Goal: Information Seeking & Learning: Learn about a topic

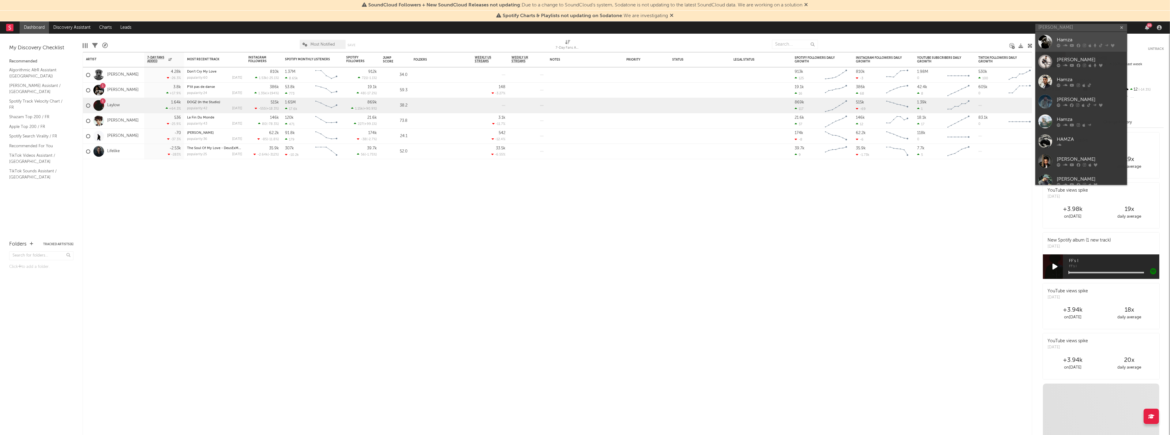
type input "hamza"
click at [1086, 45] on div at bounding box center [1089, 46] width 67 height 4
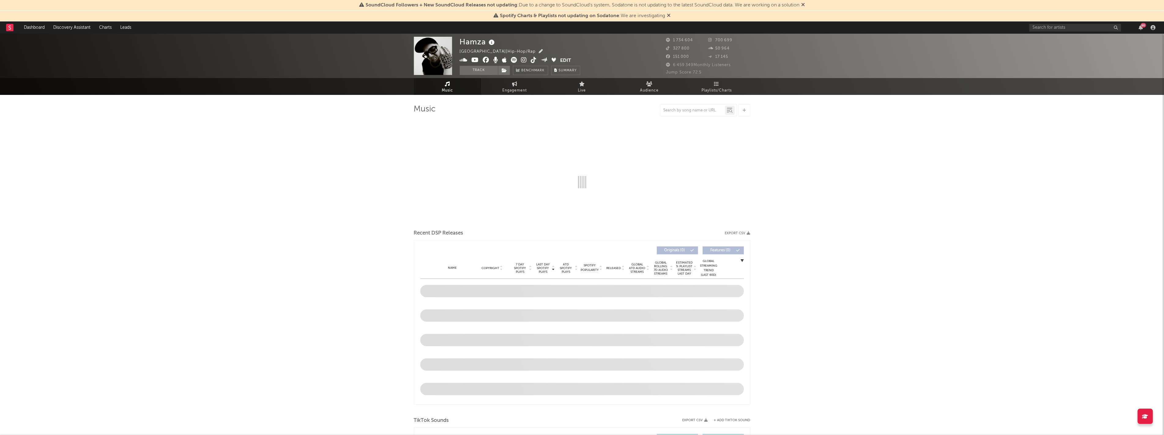
select select "6m"
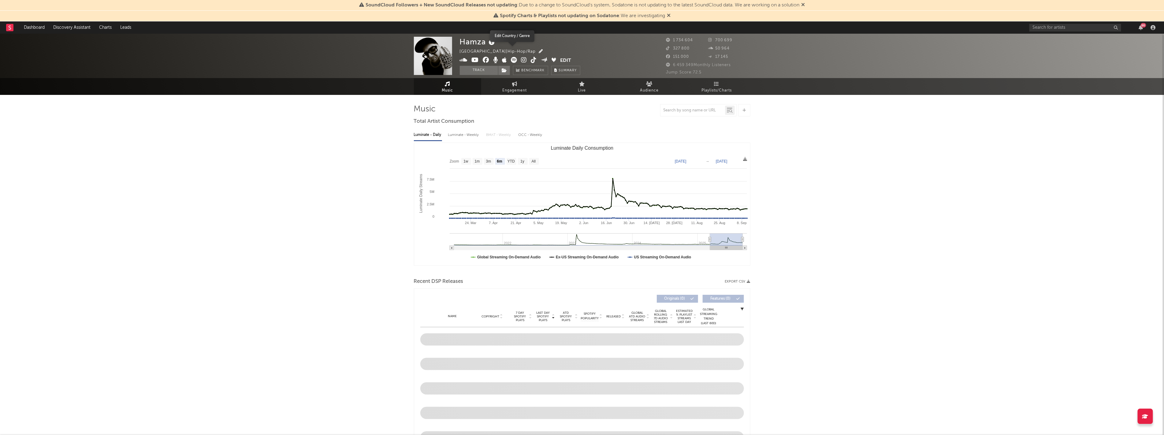
click at [539, 52] on icon "button" at bounding box center [541, 51] width 4 height 4
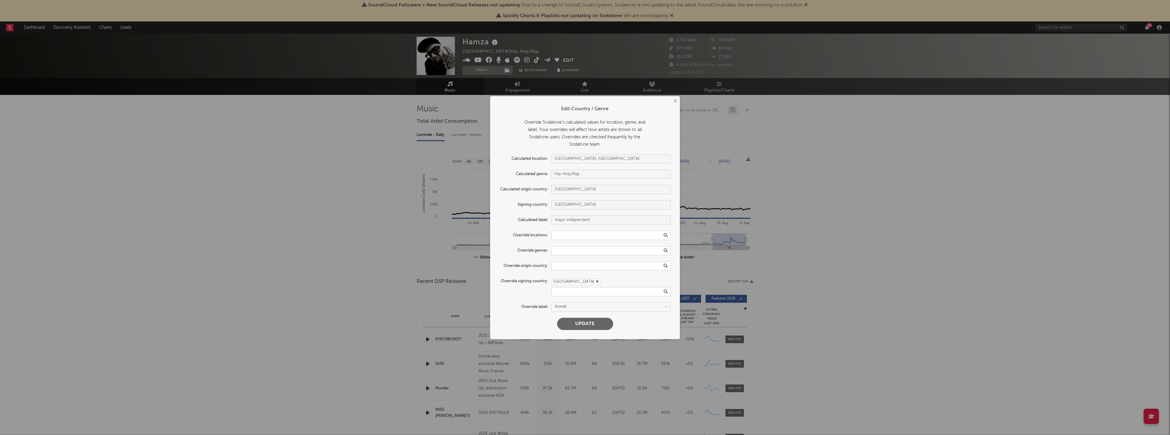
click at [807, 279] on div "× Edit Country / Genre Override Sodatone's calculated values for location, genr…" at bounding box center [585, 217] width 1170 height 435
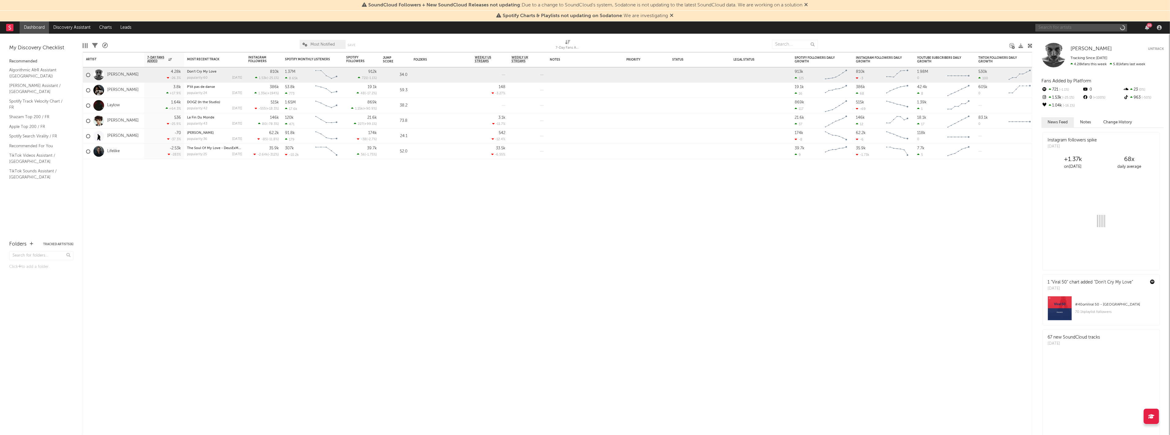
click at [1100, 27] on input "text" at bounding box center [1081, 28] width 92 height 8
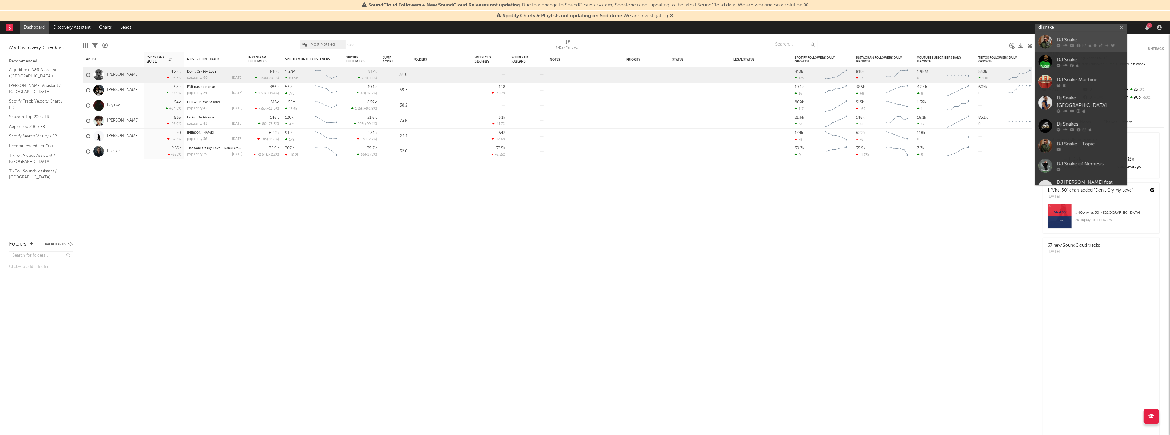
type input "dj snake"
click at [1077, 47] on link "DJ Snake" at bounding box center [1081, 42] width 92 height 20
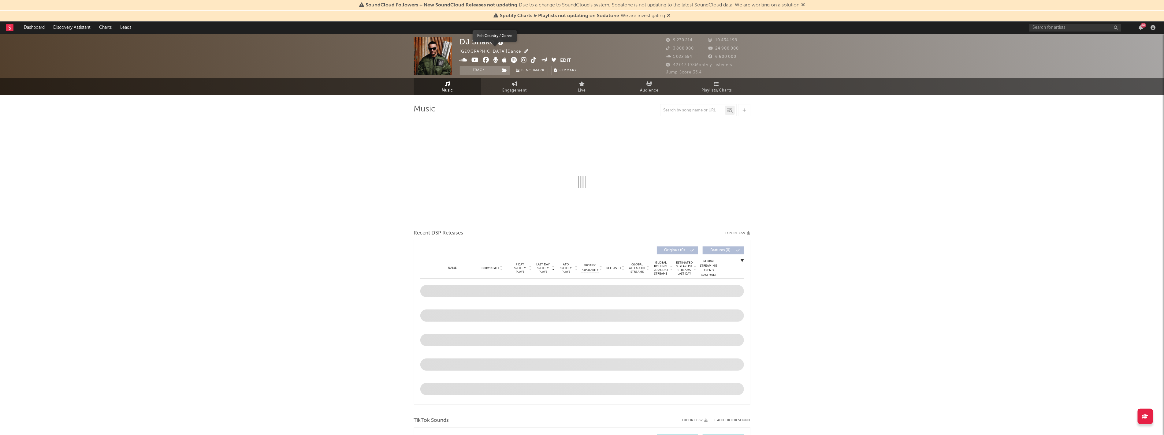
click at [524, 50] on icon "button" at bounding box center [526, 51] width 4 height 4
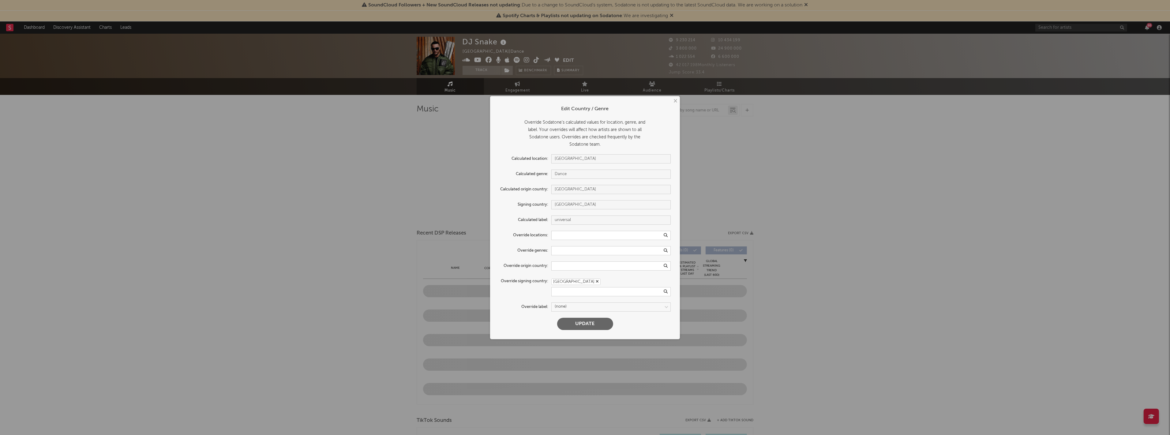
select select "6m"
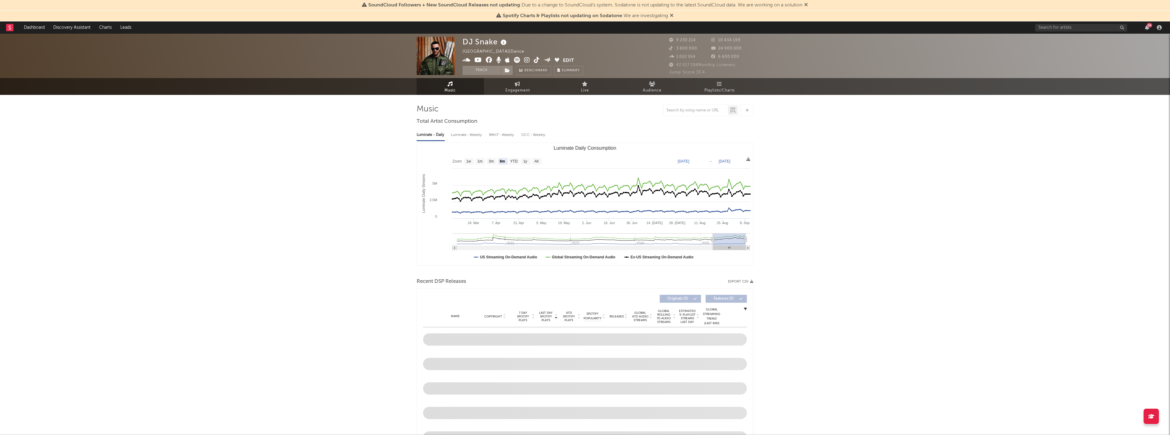
click at [781, 144] on div "× Edit Country / Genre Override Sodatone's calculated values for location, genr…" at bounding box center [585, 217] width 1170 height 435
click at [1058, 29] on input "text" at bounding box center [1076, 28] width 92 height 8
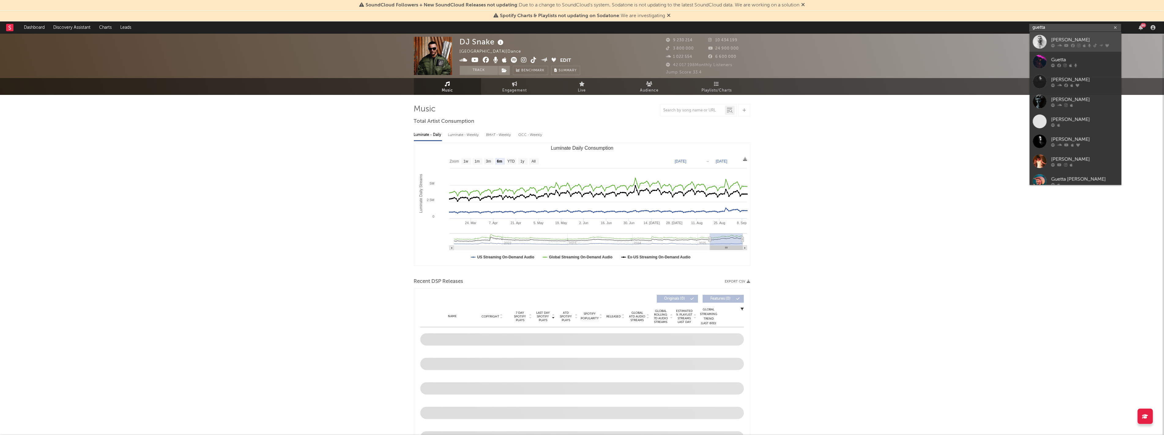
type input "guetta"
click at [1064, 48] on link "[PERSON_NAME]" at bounding box center [1076, 42] width 92 height 20
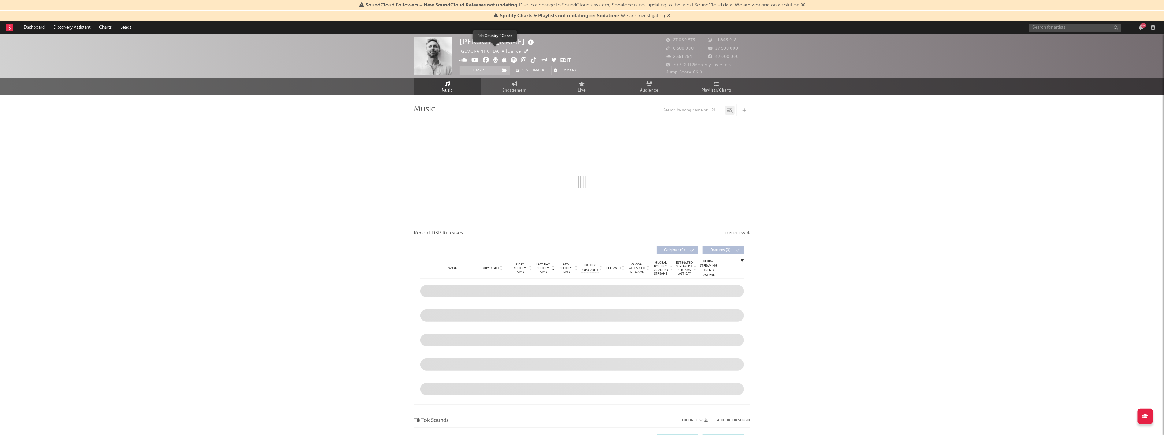
click at [524, 51] on icon "button" at bounding box center [526, 51] width 4 height 4
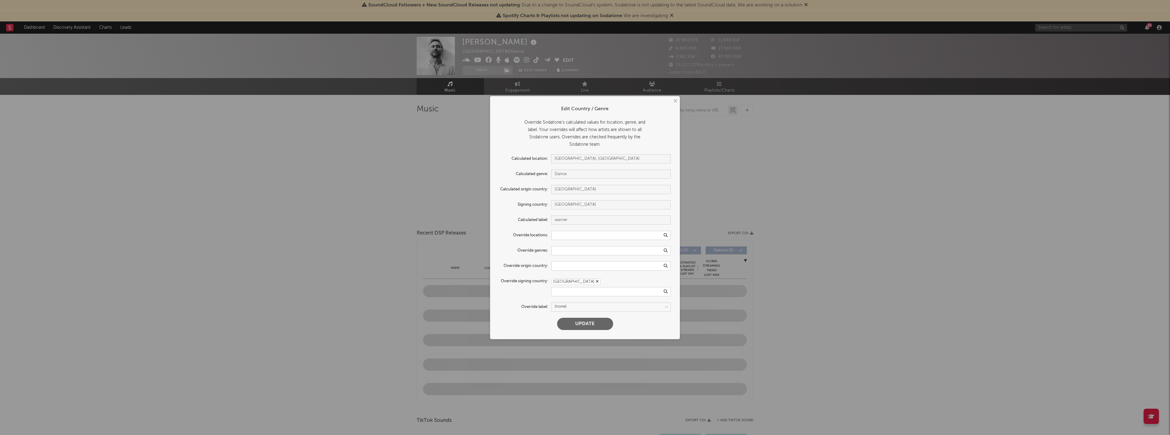
select select "6m"
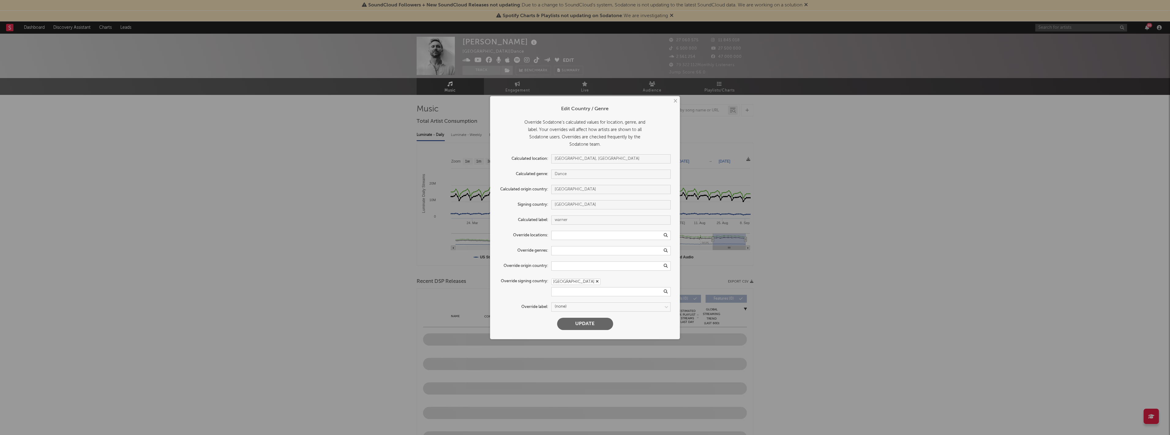
click at [873, 196] on div "× Edit Country / Genre Override Sodatone's calculated values for location, genr…" at bounding box center [585, 217] width 1170 height 435
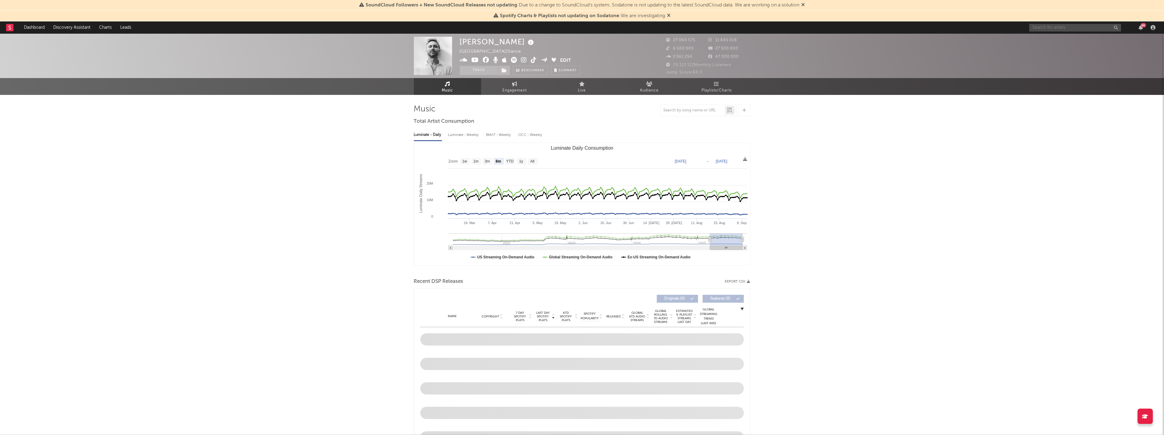
click at [1075, 30] on input "text" at bounding box center [1076, 28] width 92 height 8
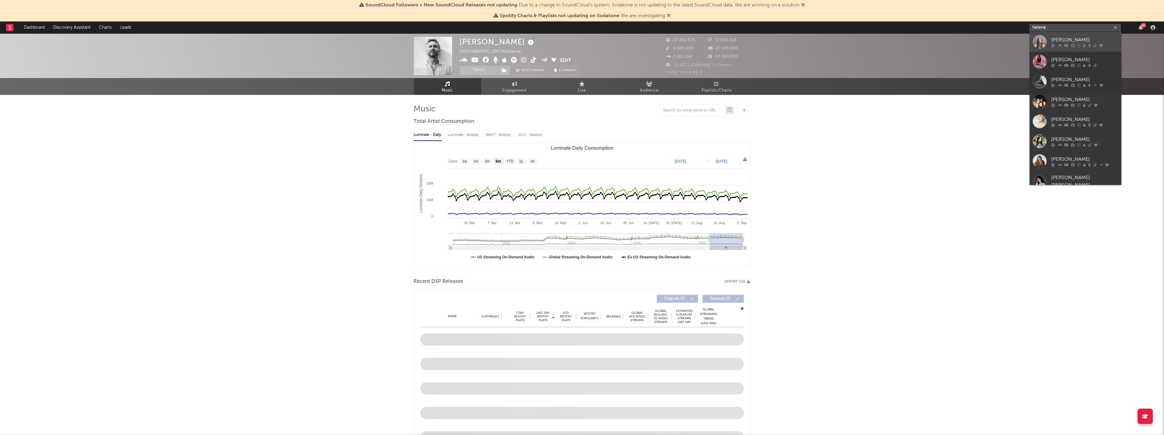
type input "helena"
click at [1070, 44] on div at bounding box center [1084, 45] width 67 height 4
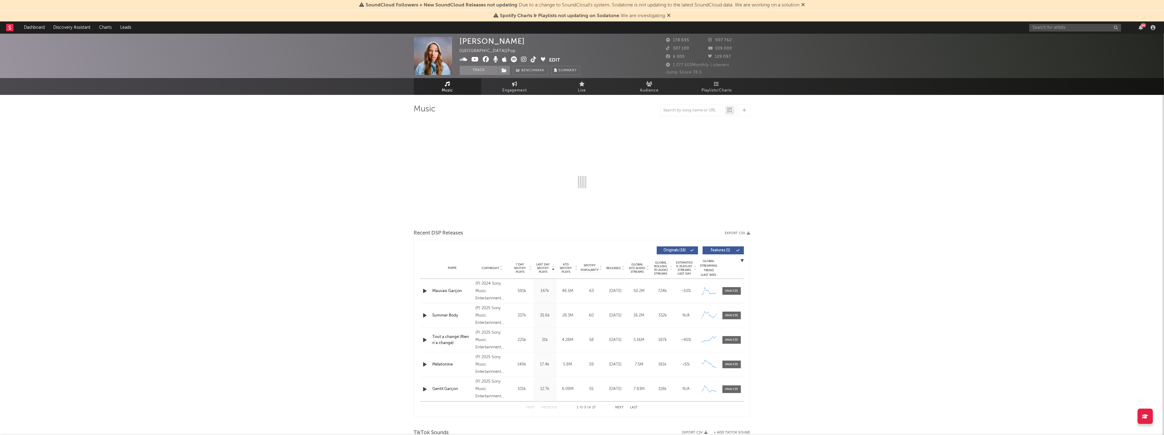
select select "6m"
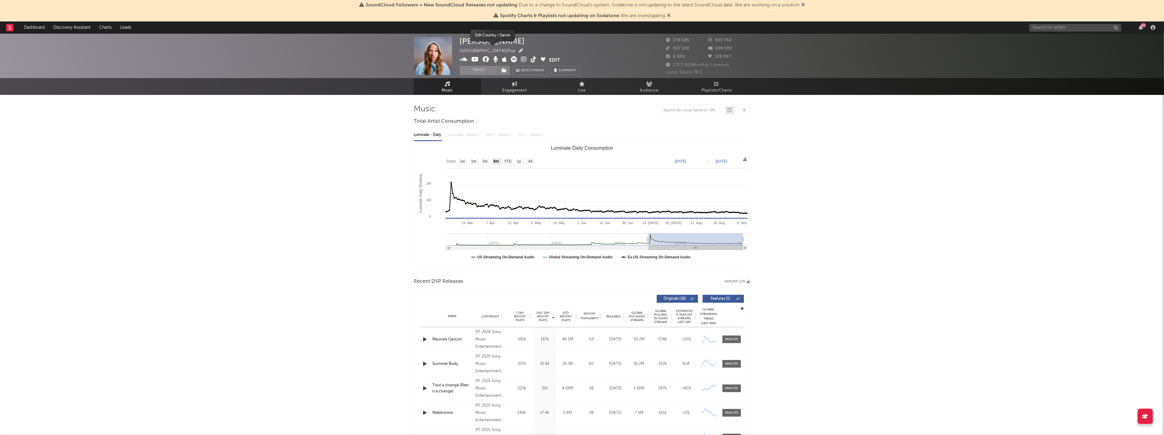
click at [519, 50] on icon "button" at bounding box center [521, 51] width 4 height 4
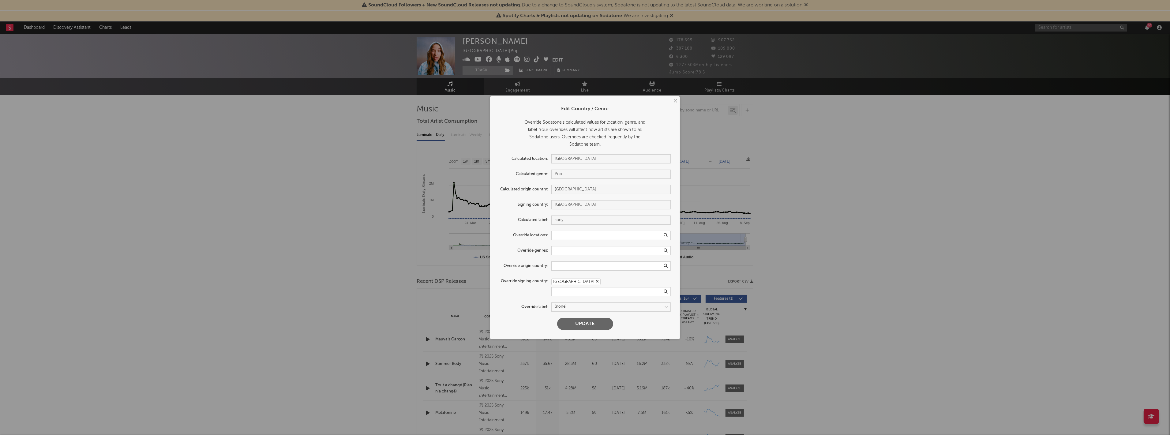
click at [883, 255] on div "× Edit Country / Genre Override Sodatone's calculated values for location, genr…" at bounding box center [585, 217] width 1170 height 435
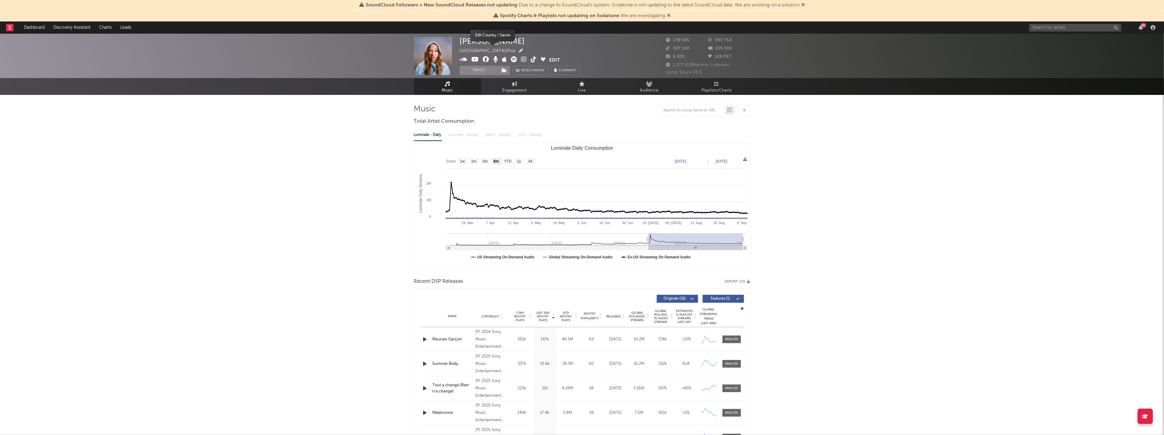
click at [519, 51] on icon "button" at bounding box center [521, 51] width 4 height 4
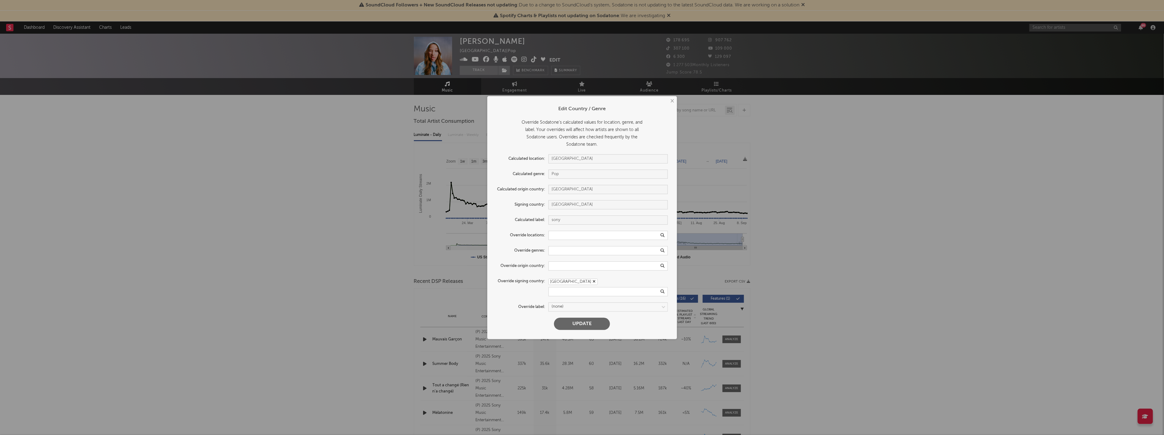
click at [825, 154] on div "× Edit Country / Genre Override Sodatone's calculated values for location, genr…" at bounding box center [582, 217] width 1164 height 435
